Goal: Task Accomplishment & Management: Manage account settings

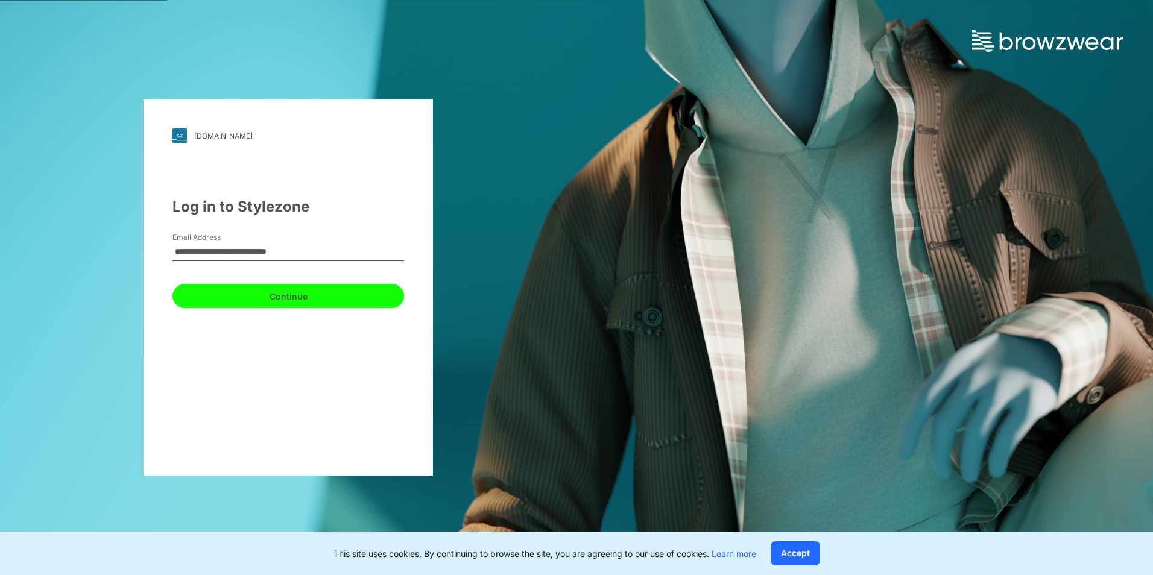
click at [301, 302] on button "Continue" at bounding box center [289, 296] width 232 height 24
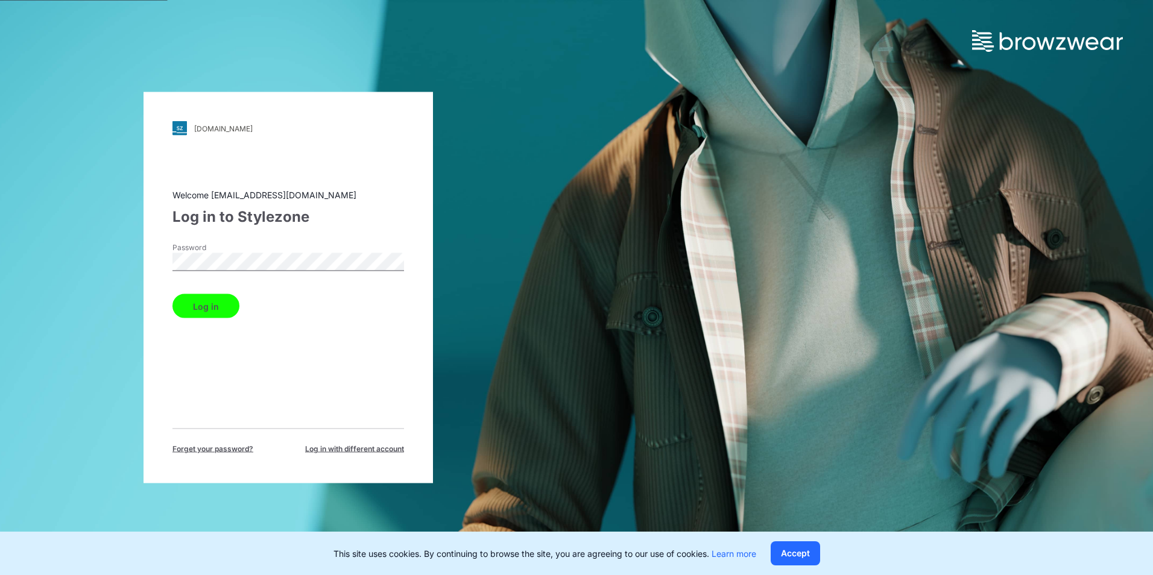
click at [202, 309] on button "Log in" at bounding box center [206, 306] width 67 height 24
click at [211, 308] on button "Log in" at bounding box center [206, 306] width 67 height 24
click at [205, 309] on button "Log in" at bounding box center [206, 306] width 67 height 24
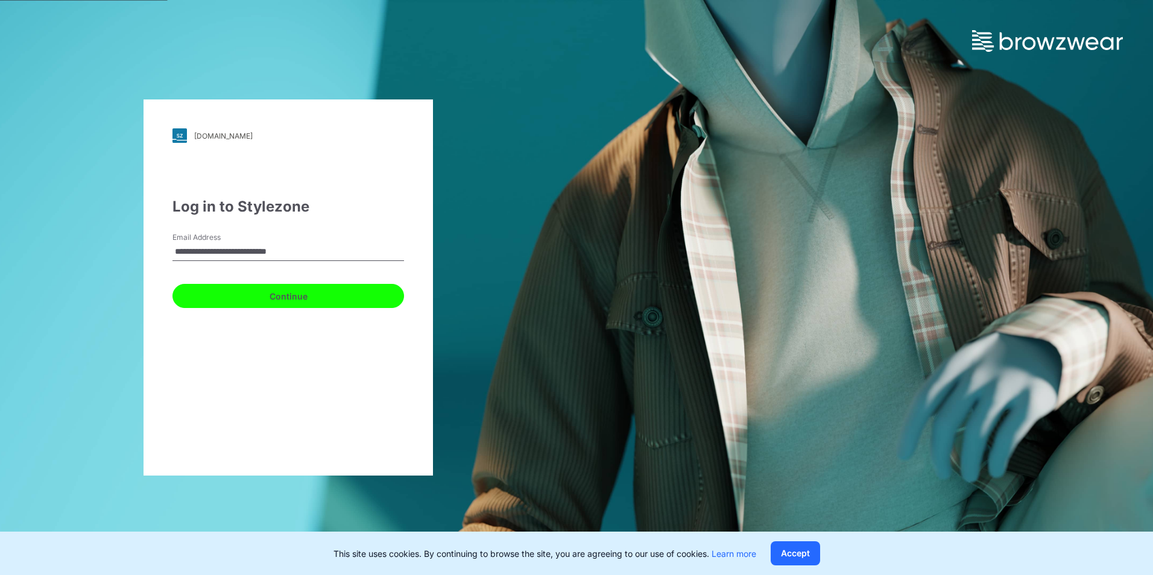
click at [312, 293] on button "Continue" at bounding box center [289, 296] width 232 height 24
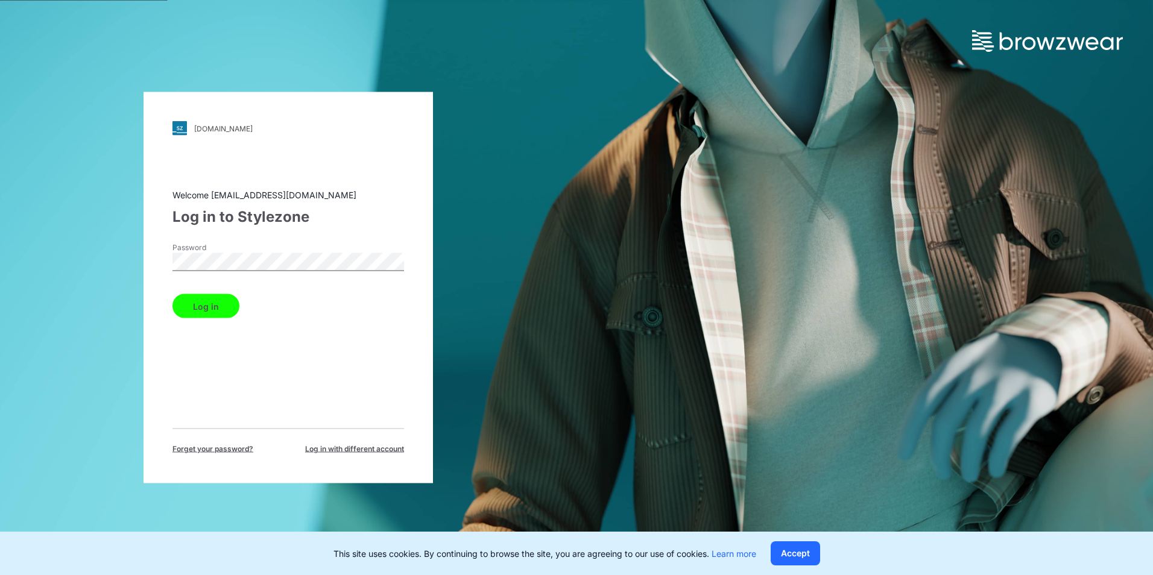
drag, startPoint x: 283, startPoint y: 213, endPoint x: 289, endPoint y: 217, distance: 7.0
click at [283, 213] on div "Log in to Stylezone" at bounding box center [289, 217] width 232 height 22
click at [198, 305] on button "Log in" at bounding box center [206, 306] width 67 height 24
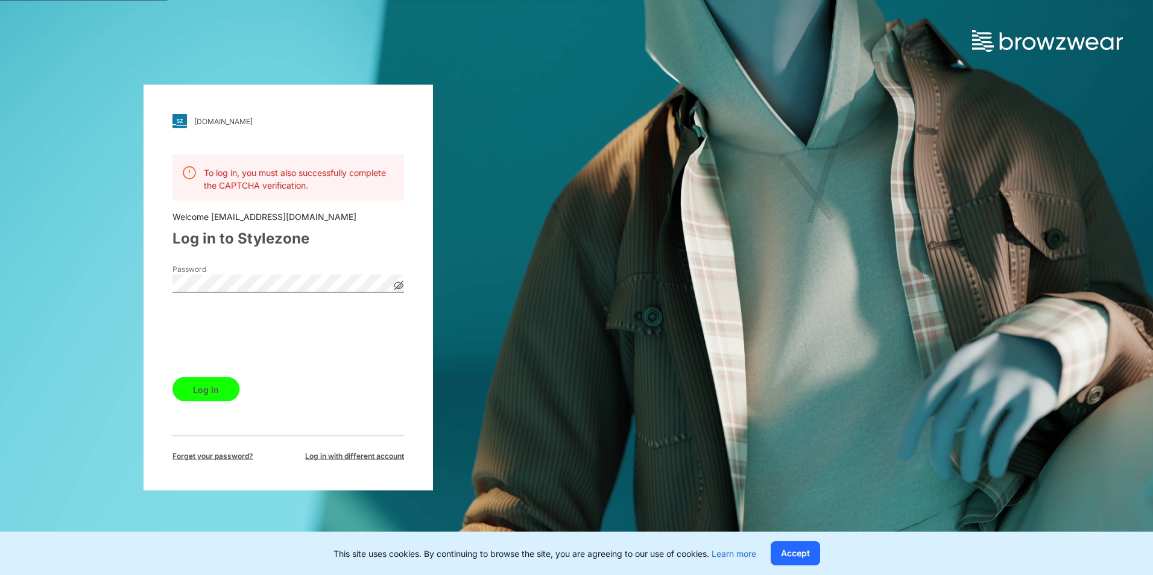
click at [200, 383] on button "Log in" at bounding box center [206, 390] width 67 height 24
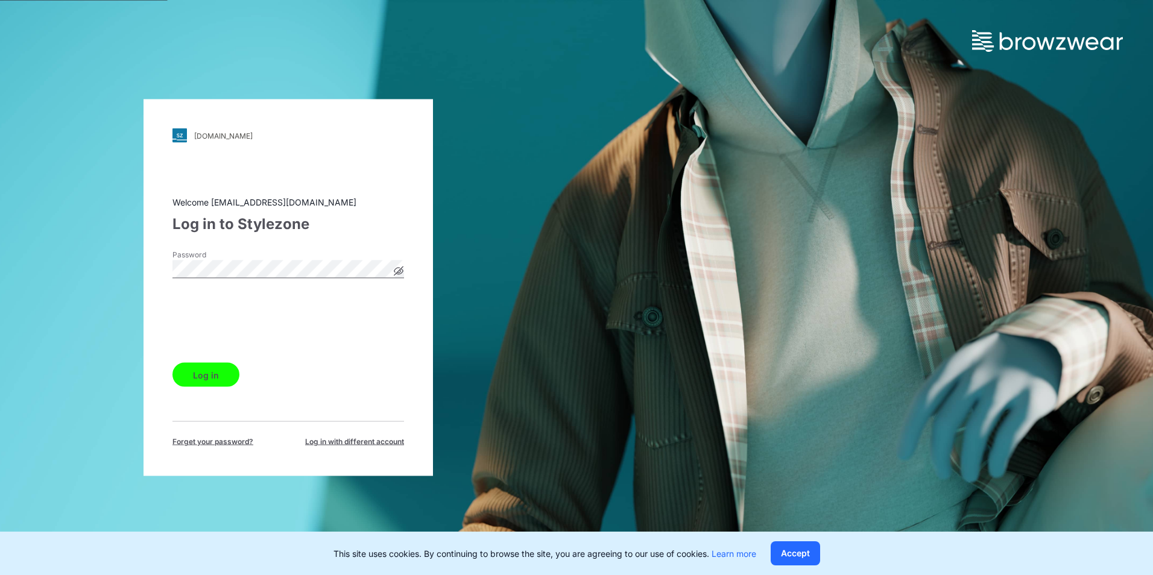
click at [212, 376] on button "Log in" at bounding box center [206, 375] width 67 height 24
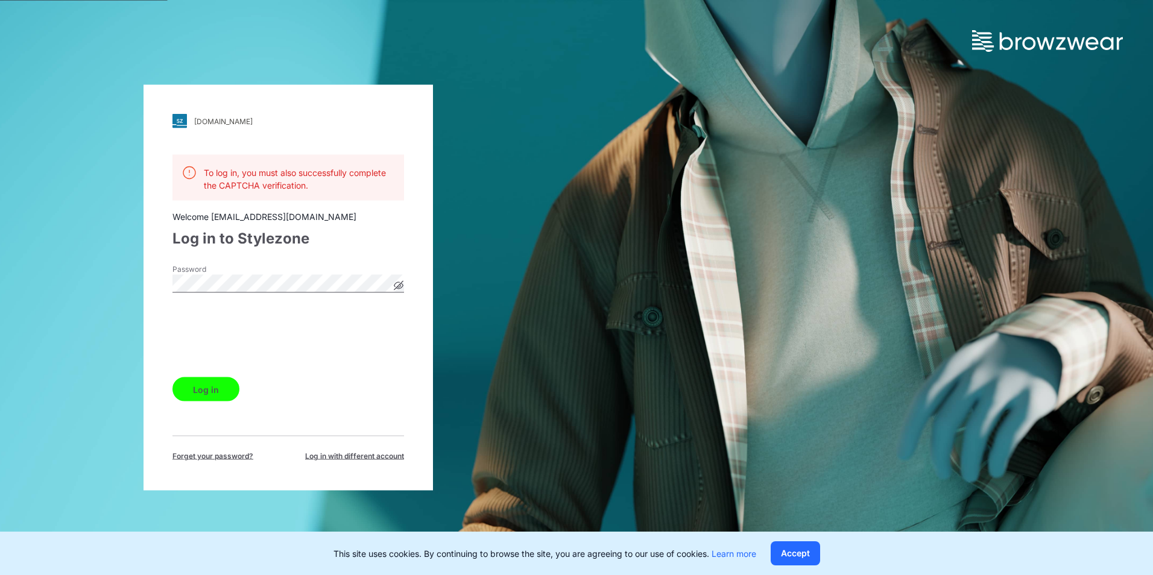
click at [198, 392] on button "Log in" at bounding box center [206, 390] width 67 height 24
click at [198, 391] on button "Log in" at bounding box center [206, 390] width 67 height 24
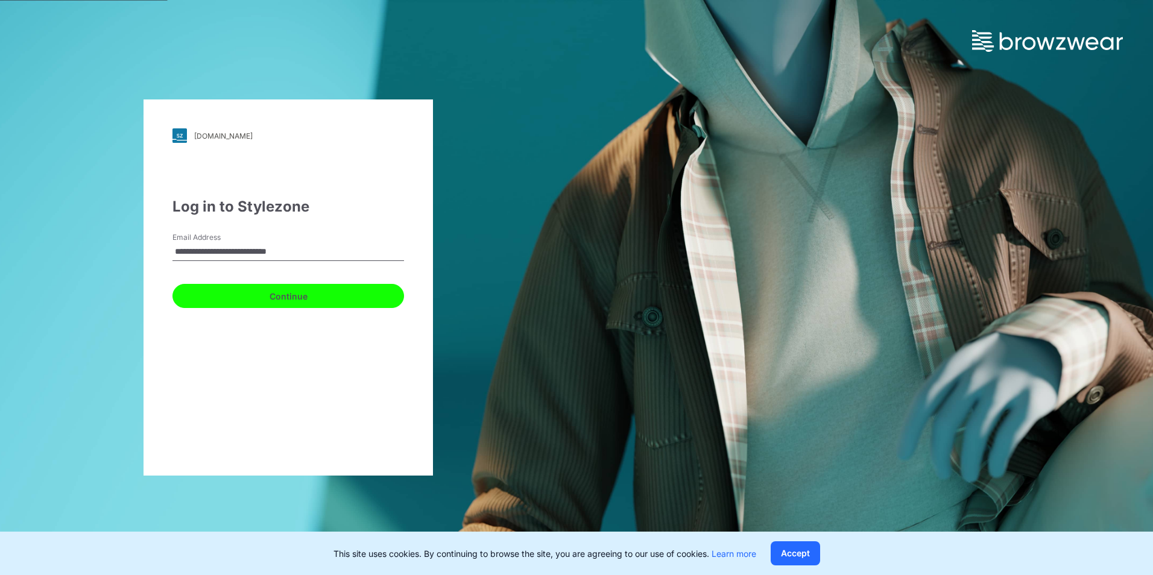
click at [283, 297] on button "Continue" at bounding box center [289, 296] width 232 height 24
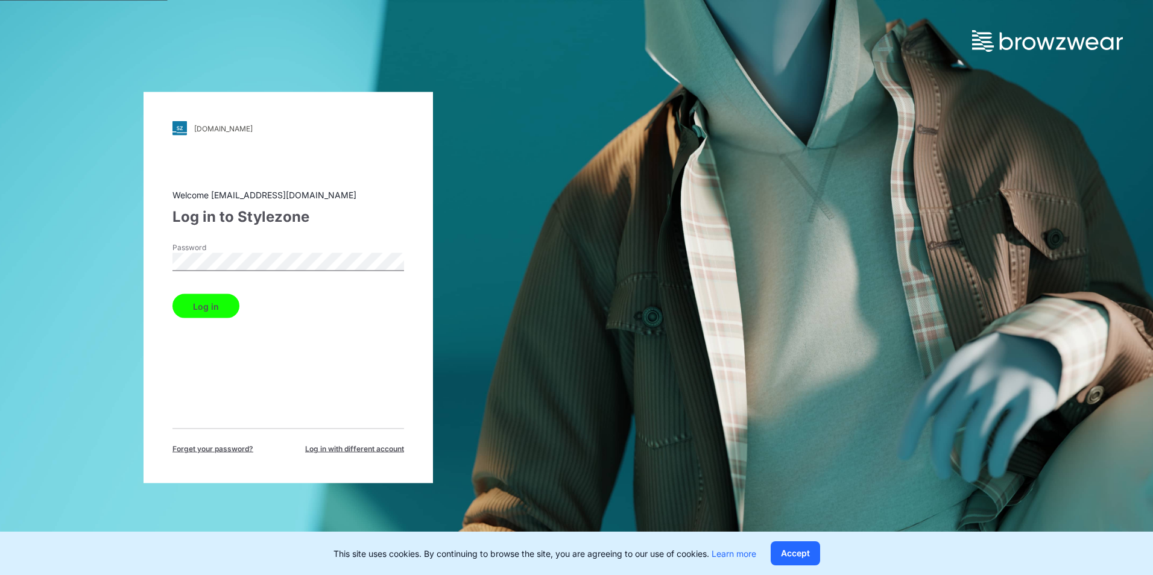
click at [203, 306] on button "Log in" at bounding box center [206, 306] width 67 height 24
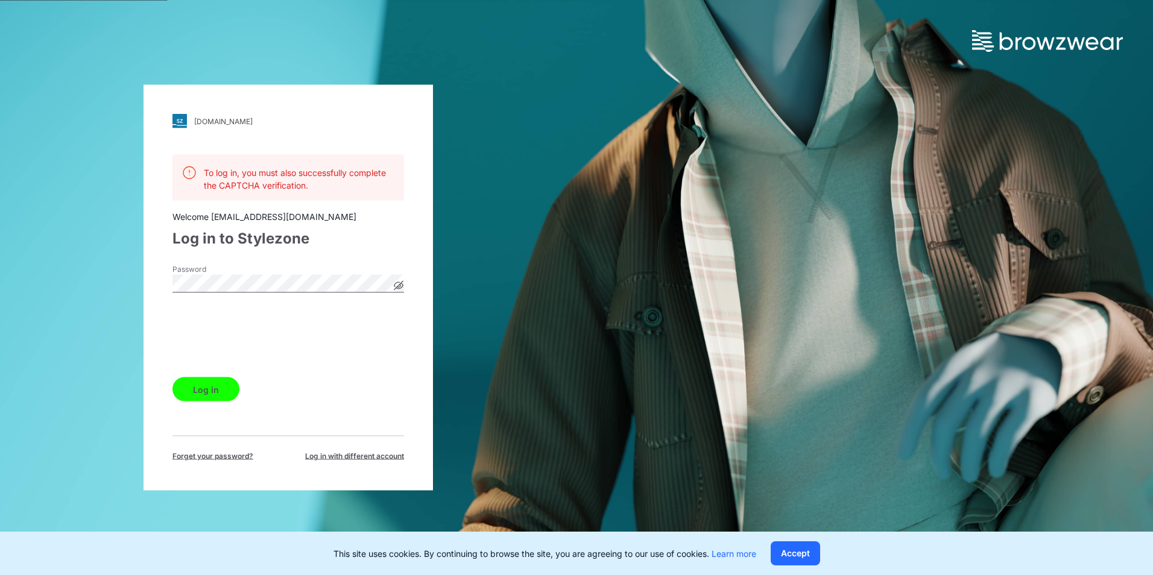
click at [211, 393] on button "Log in" at bounding box center [206, 390] width 67 height 24
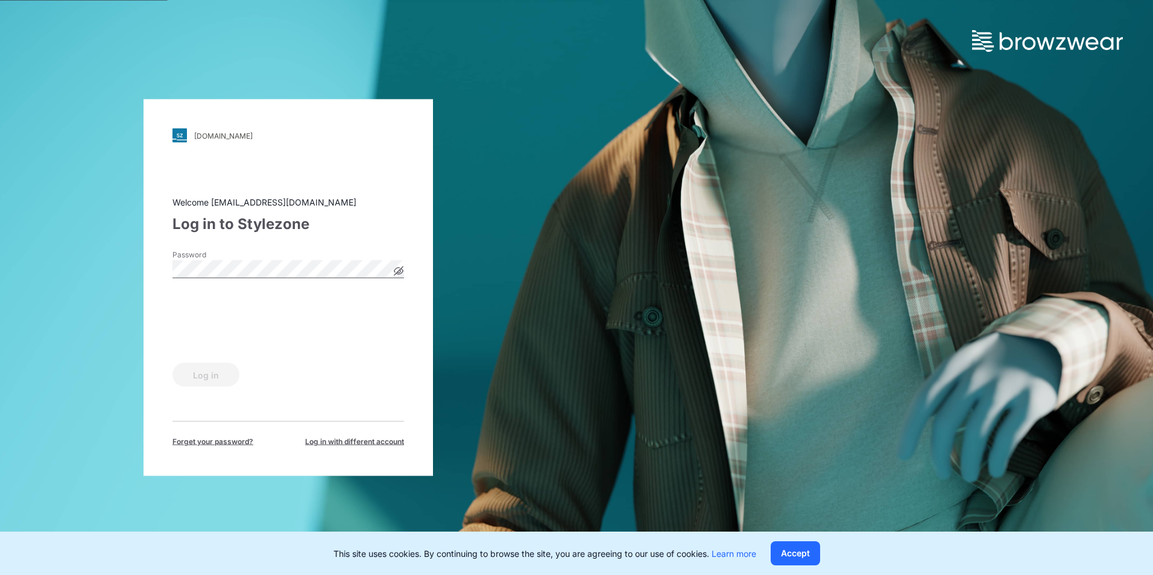
click at [211, 393] on div "Welcome design@parallel-innovation.com Log in to Stylezone Password Log in Forg…" at bounding box center [289, 322] width 232 height 252
click at [207, 375] on button "Log in" at bounding box center [206, 375] width 67 height 24
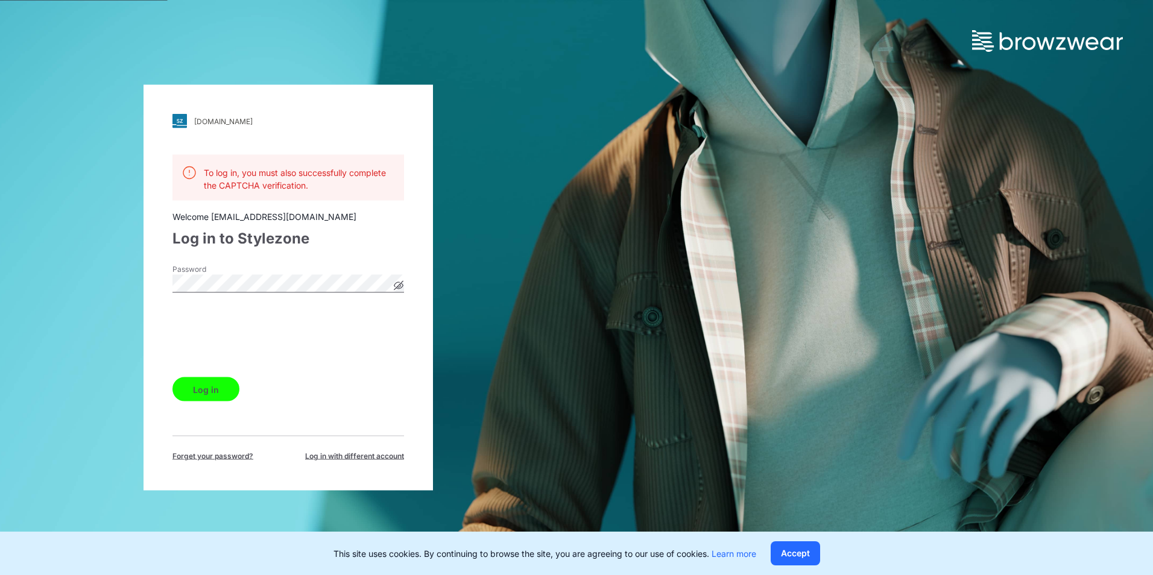
click at [209, 389] on button "Log in" at bounding box center [206, 390] width 67 height 24
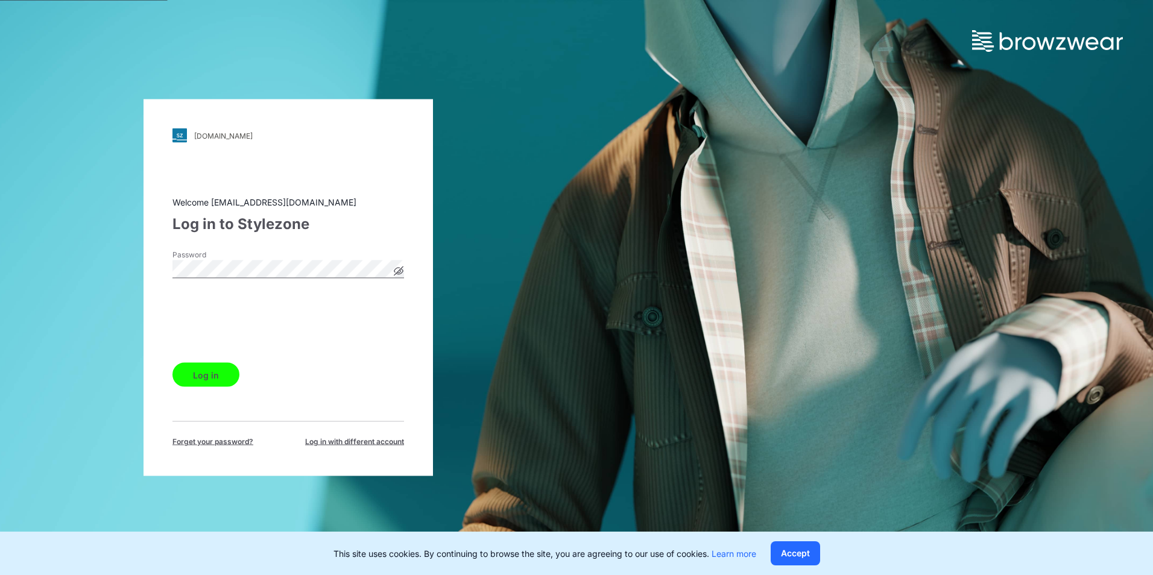
click at [397, 267] on icon at bounding box center [399, 272] width 10 height 10
click at [358, 247] on div "Welcome design@parallel-innovation.com Log in to Stylezone Password Log in Forg…" at bounding box center [289, 322] width 232 height 252
click at [147, 273] on div "pic.stylezone.com Loading... Welcome design@parallel-innovation.com Log in to S…" at bounding box center [289, 288] width 290 height 377
click at [351, 225] on div "Log in to Stylezone" at bounding box center [289, 225] width 232 height 22
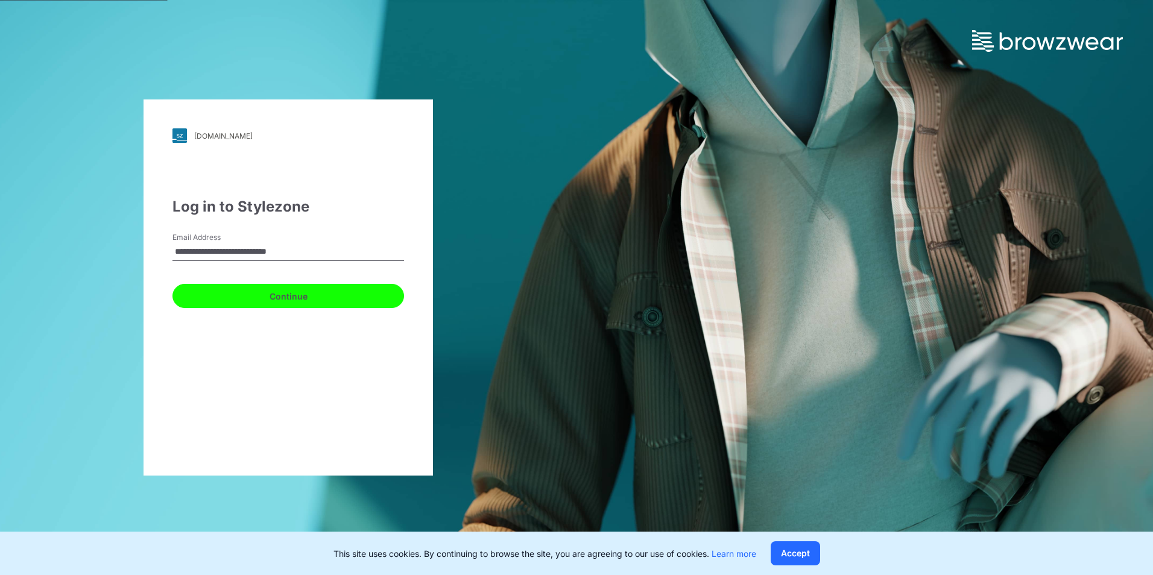
click at [285, 296] on button "Continue" at bounding box center [289, 296] width 232 height 24
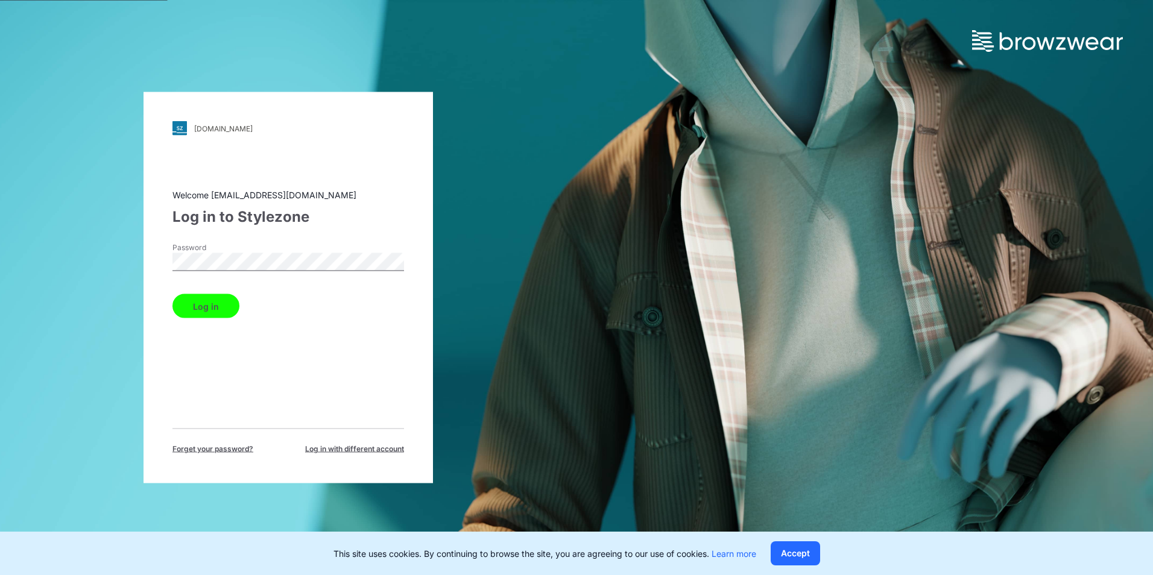
click at [165, 250] on div "[DOMAIN_NAME] Loading... Welcome [EMAIL_ADDRESS][DOMAIN_NAME] Log in to Stylezo…" at bounding box center [289, 287] width 290 height 391
click at [210, 303] on button "Log in" at bounding box center [206, 306] width 67 height 24
click at [355, 446] on span "Log in with different account" at bounding box center [354, 449] width 99 height 11
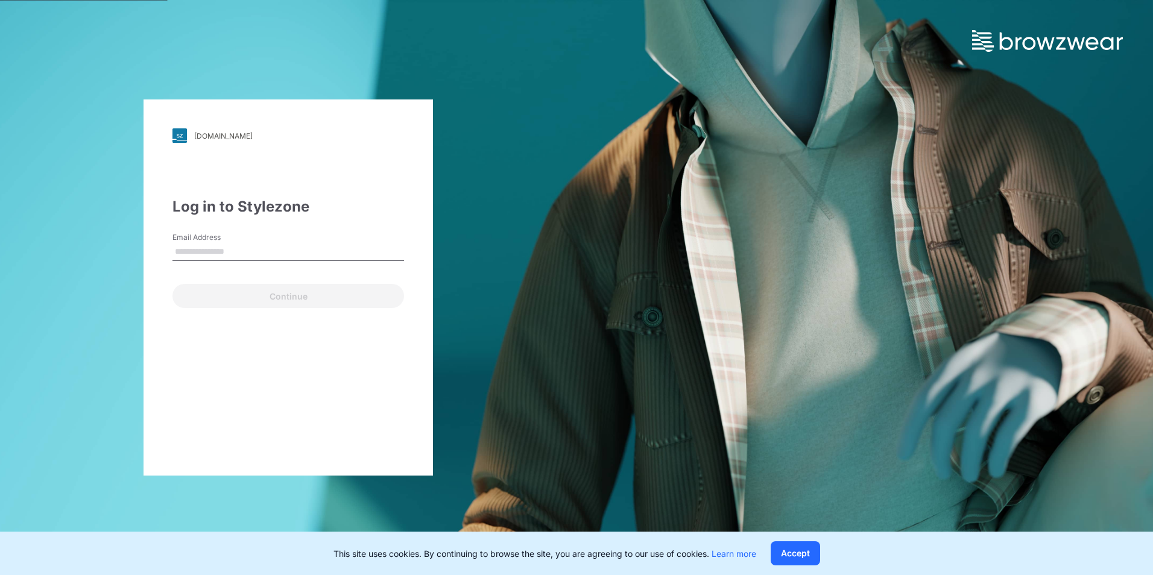
click at [197, 253] on input "Email Address" at bounding box center [289, 252] width 232 height 18
type input "**********"
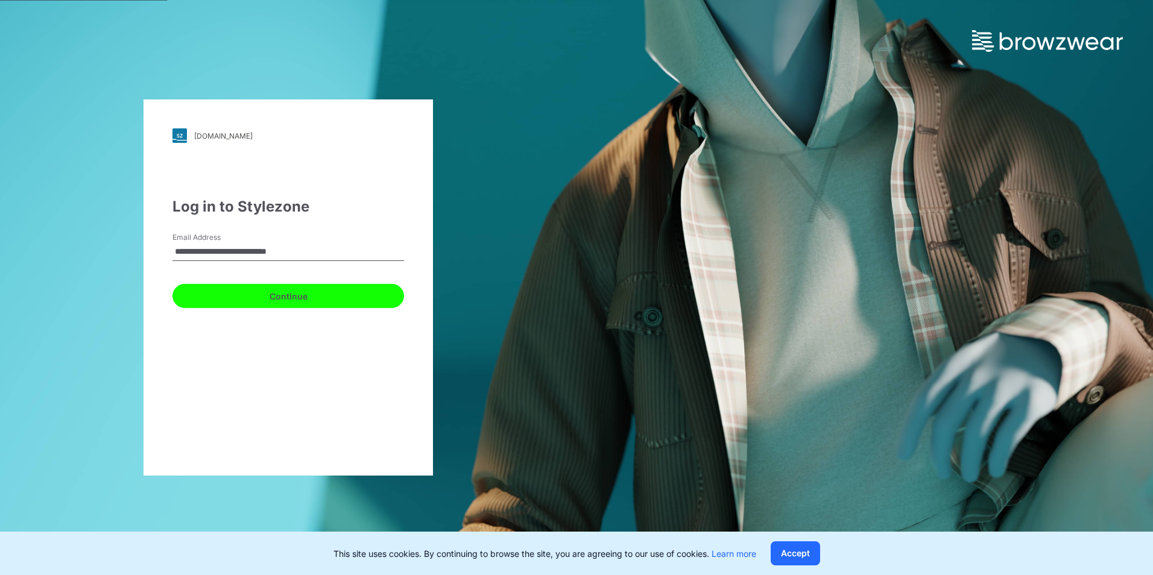
click at [223, 297] on button "Continue" at bounding box center [289, 296] width 232 height 24
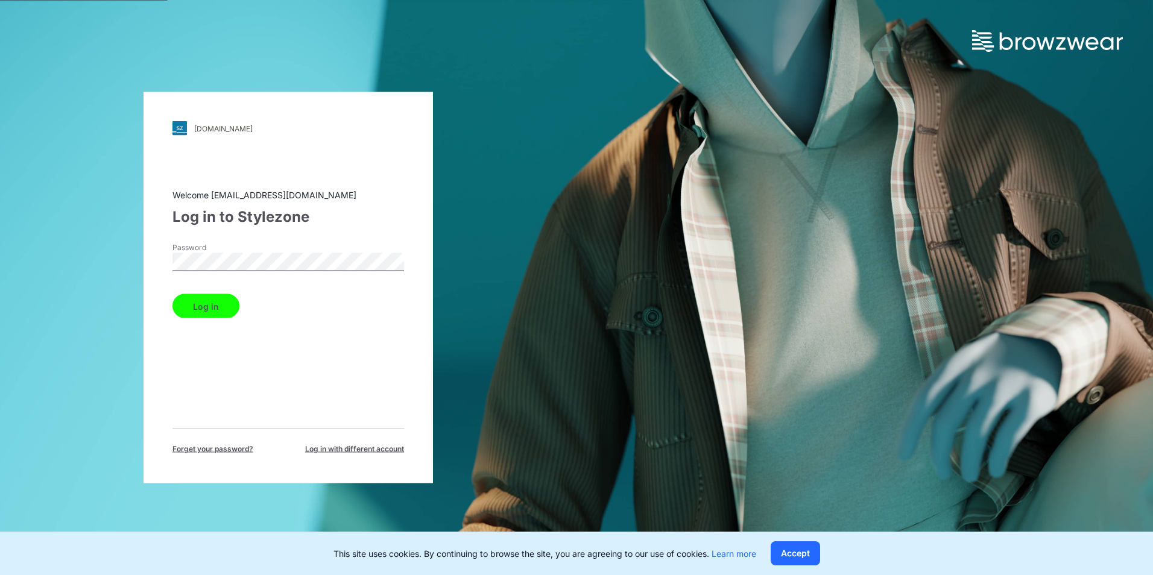
click at [195, 303] on button "Log in" at bounding box center [206, 306] width 67 height 24
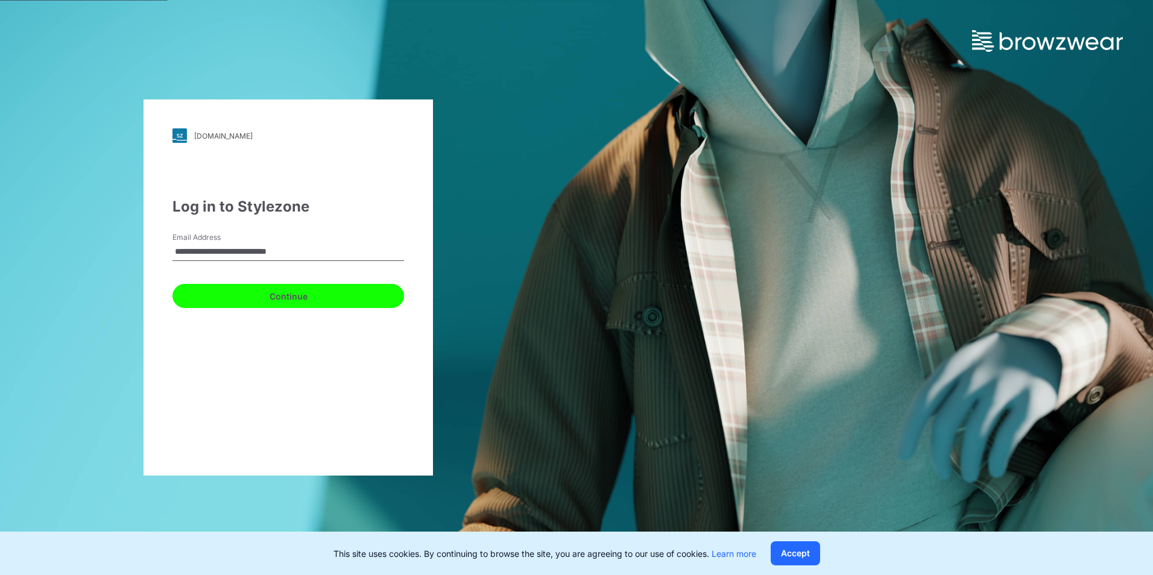
click at [257, 294] on button "Continue" at bounding box center [289, 296] width 232 height 24
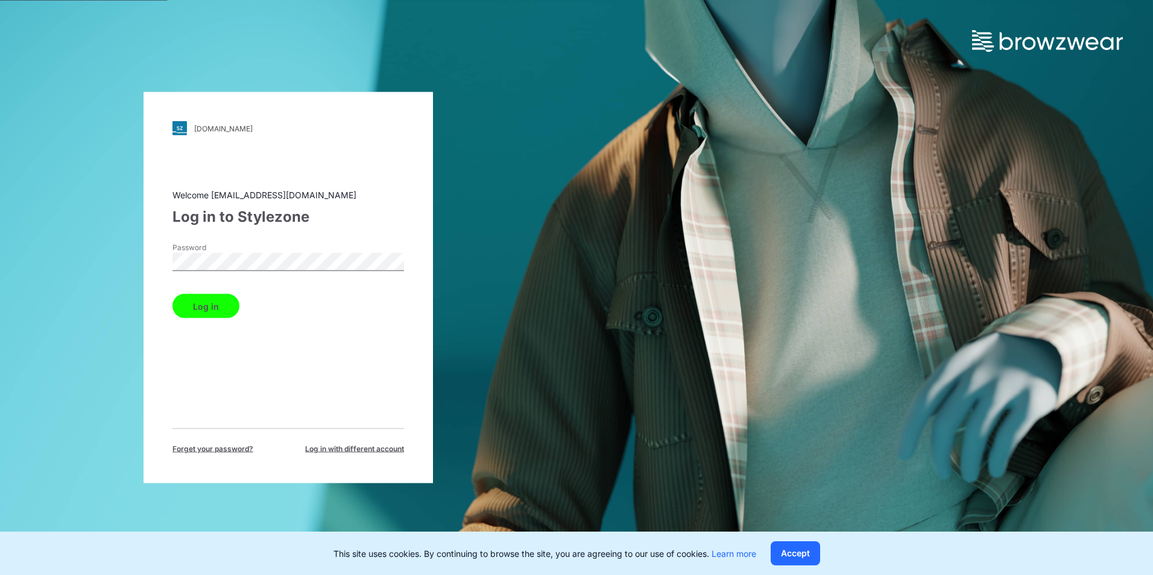
click at [148, 258] on div "[DOMAIN_NAME] Loading... Welcome [EMAIL_ADDRESS][DOMAIN_NAME] Log in to Stylezo…" at bounding box center [289, 287] width 290 height 391
click at [214, 305] on button "Log in" at bounding box center [206, 306] width 67 height 24
